Goal: Task Accomplishment & Management: Manage account settings

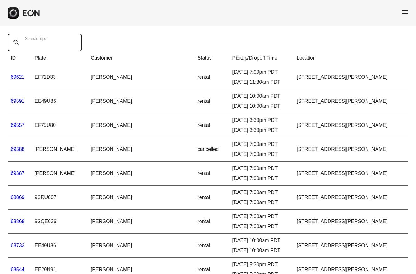
click at [59, 45] on Trips "Search Trips" at bounding box center [45, 43] width 74 height 18
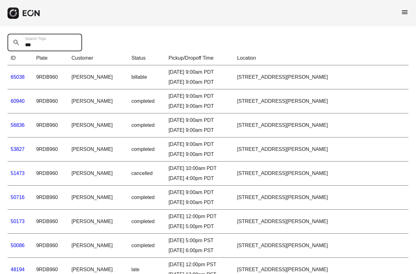
type Trips "***"
drag, startPoint x: 59, startPoint y: 43, endPoint x: 0, endPoint y: 0, distance: 73.0
click at [0, 0] on html "menu *** Search Trips ID Plate Customer Status Pickup/Dropoff Time Location 650…" at bounding box center [208, 181] width 416 height 362
click at [17, 77] on link "65038" at bounding box center [18, 76] width 14 height 5
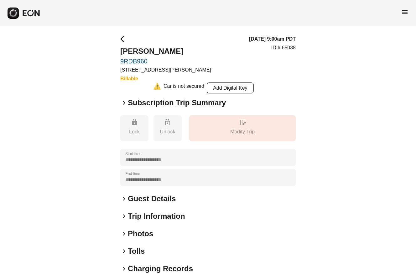
scroll to position [28, 0]
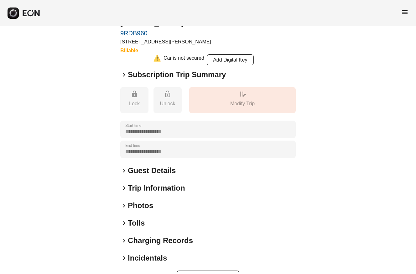
click at [125, 260] on span "keyboard_arrow_right" at bounding box center [124, 259] width 8 height 8
click at [124, 258] on span "keyboard_arrow_down" at bounding box center [124, 259] width 8 height 8
click at [206, 274] on button "Update" at bounding box center [207, 278] width 63 height 15
click at [155, 259] on h2 "Incidentals" at bounding box center [147, 258] width 39 height 10
click at [200, 274] on button "+ Add Incidental" at bounding box center [207, 278] width 51 height 15
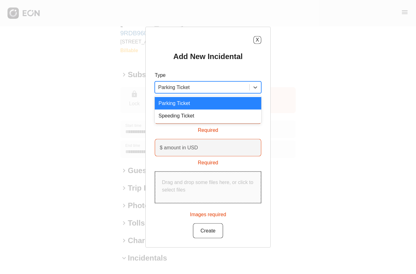
click at [247, 93] on div "Parking Ticket" at bounding box center [202, 87] width 94 height 11
click at [286, 99] on div "X Add New Incidental Type Parking Ticket selected, 1 of 2. 2 results available.…" at bounding box center [208, 137] width 416 height 274
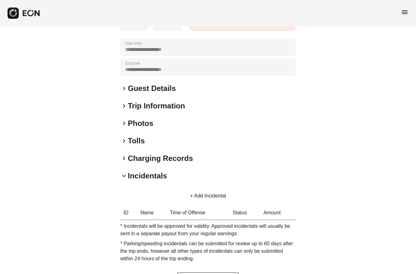
scroll to position [112, 0]
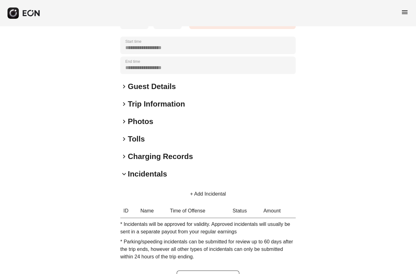
click at [124, 173] on span "keyboard_arrow_down" at bounding box center [124, 175] width 8 height 8
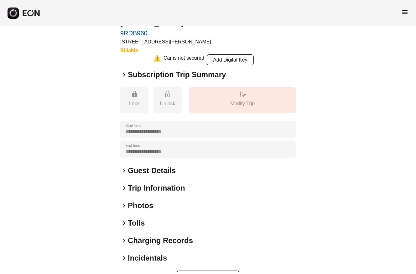
click at [124, 258] on span "keyboard_arrow_right" at bounding box center [124, 259] width 8 height 8
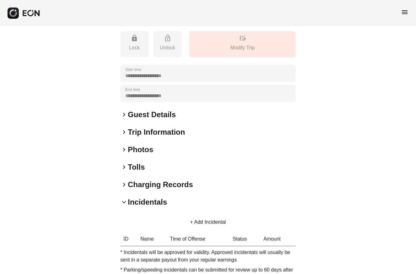
scroll to position [112, 0]
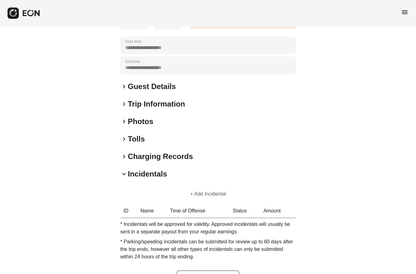
click at [207, 193] on button "+ Add Incidental" at bounding box center [207, 194] width 51 height 15
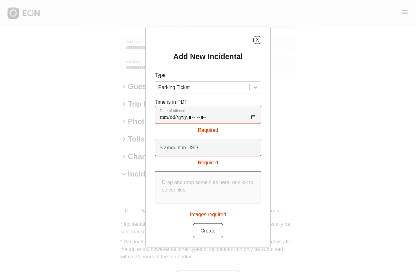
click at [251, 93] on div at bounding box center [254, 87] width 11 height 11
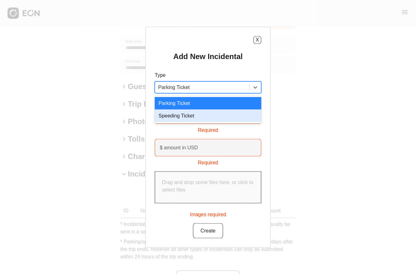
scroll to position [132, 0]
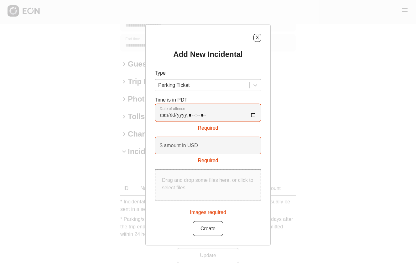
click at [288, 86] on div "X Add New Incidental Type Parking Ticket Time is in PDT Date of offense Require…" at bounding box center [208, 137] width 416 height 274
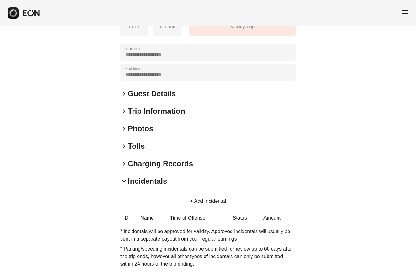
scroll to position [112, 0]
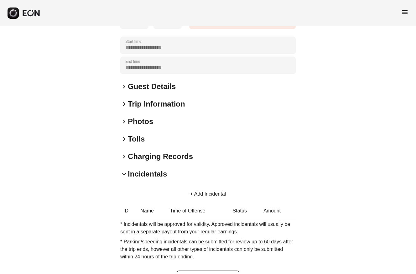
click at [125, 120] on span "keyboard_arrow_right" at bounding box center [124, 122] width 8 height 8
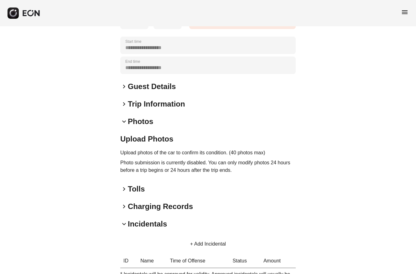
click at [124, 121] on span "keyboard_arrow_down" at bounding box center [124, 122] width 8 height 8
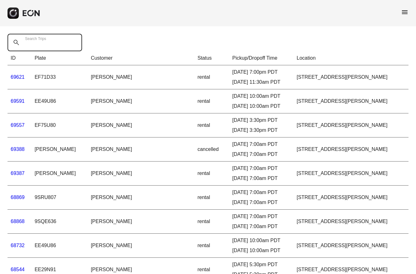
click at [53, 47] on Trips "Search Trips" at bounding box center [45, 43] width 74 height 18
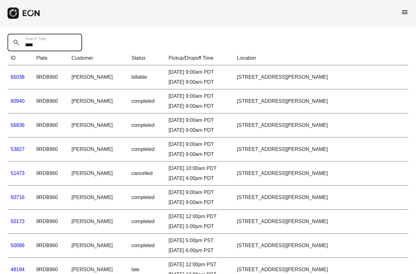
type Trips "****"
click at [16, 78] on link "65038" at bounding box center [18, 76] width 14 height 5
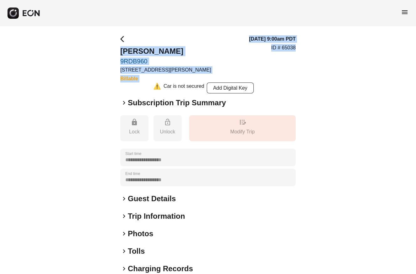
drag, startPoint x: 122, startPoint y: 49, endPoint x: 296, endPoint y: 49, distance: 174.6
click at [296, 49] on div "**********" at bounding box center [208, 174] width 416 height 297
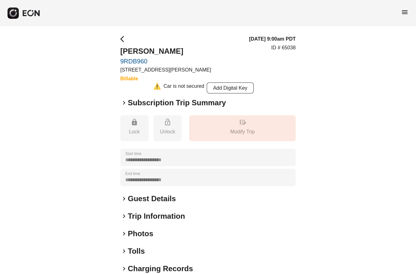
click at [290, 70] on div "[DATE] 9:00am PDT ID # 65038" at bounding box center [272, 58] width 47 height 47
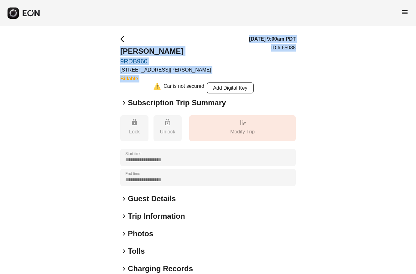
drag, startPoint x: 120, startPoint y: 50, endPoint x: 298, endPoint y: 50, distance: 178.0
click at [298, 50] on div "**********" at bounding box center [208, 174] width 416 height 297
copy div "Bareum [PERSON_NAME] 9RDB960 [STREET_ADDRESS] / [GEOGRAPHIC_DATA][PERSON_NAME] …"
